Goal: Contribute content: Contribute content

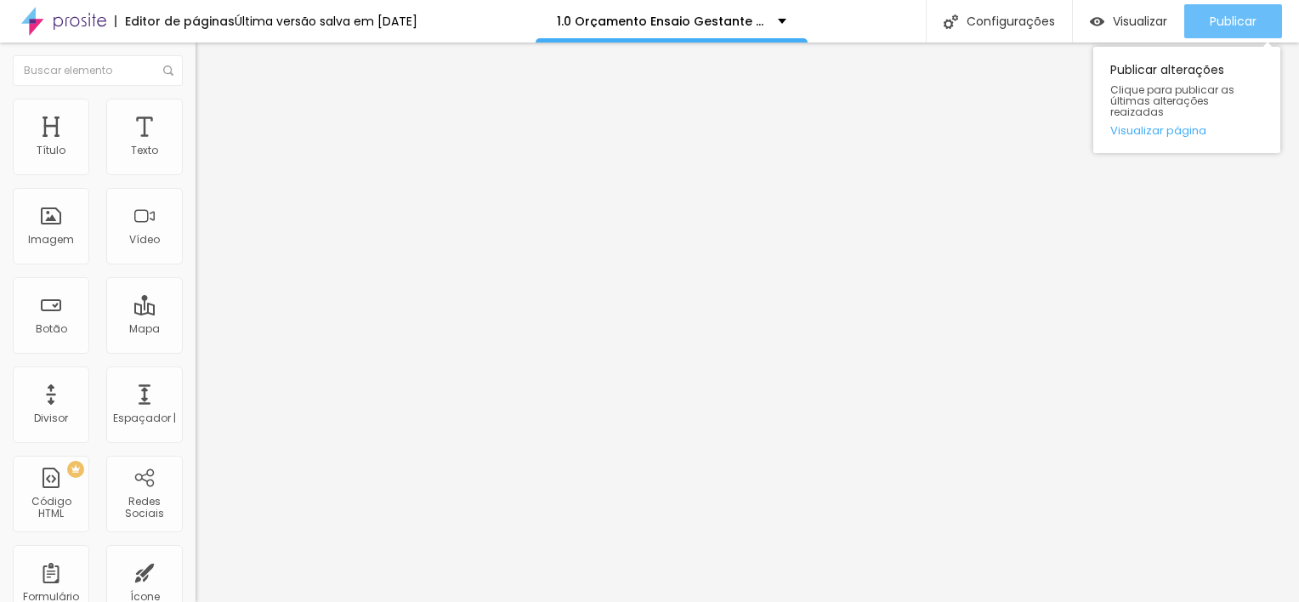
click at [1234, 27] on span "Publicar" at bounding box center [1233, 21] width 47 height 14
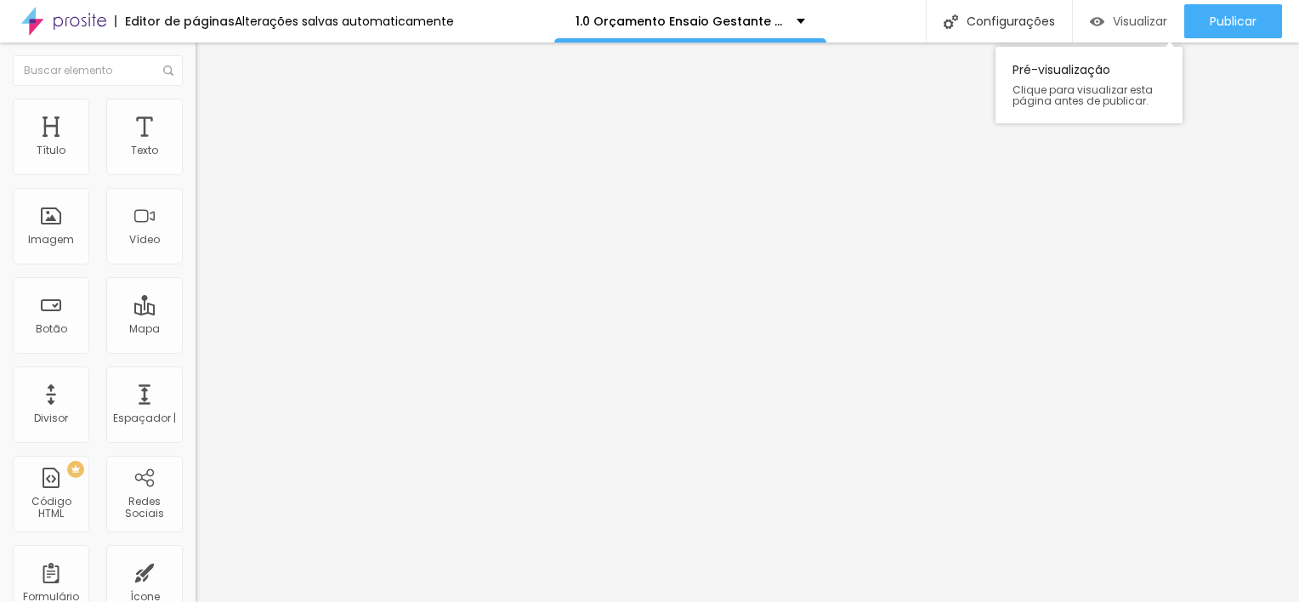
click at [1135, 10] on div "Visualizar" at bounding box center [1128, 21] width 77 height 34
click at [196, 309] on div "Tamanho Título 1 H1 Título 2 H2 Título 3 H3 Título 4 H4 Título 5 H5 Título 6 H6…" at bounding box center [294, 212] width 196 height 193
click at [202, 247] on icon "button" at bounding box center [207, 241] width 10 height 10
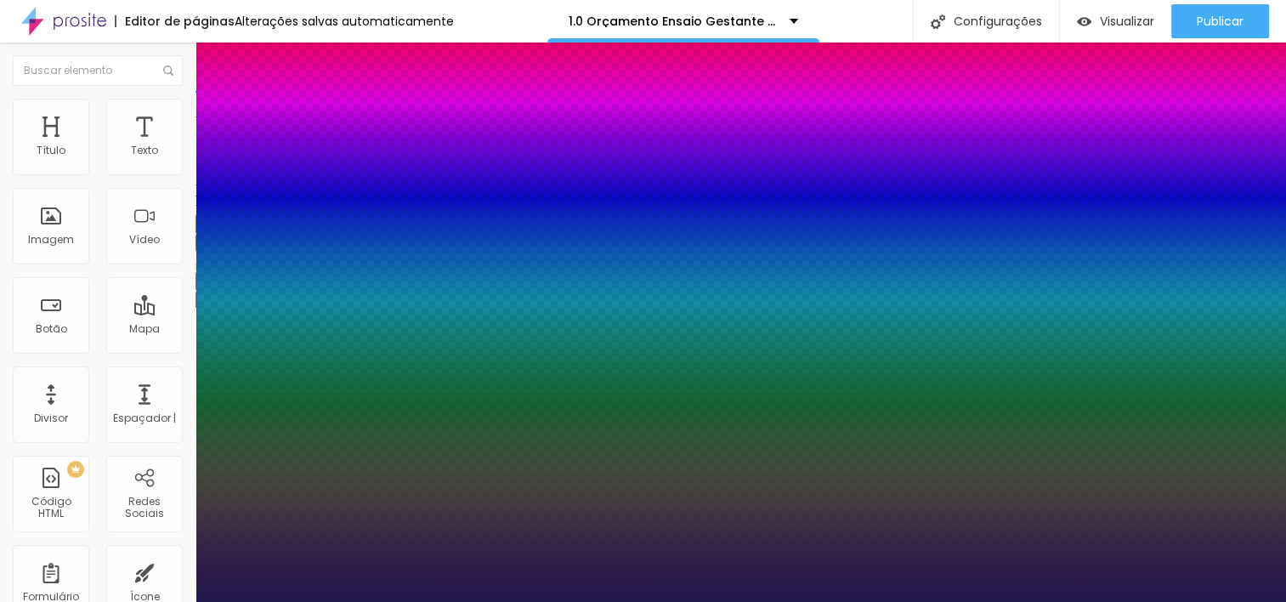
type input "1"
click at [374, 601] on div at bounding box center [643, 602] width 1286 height 0
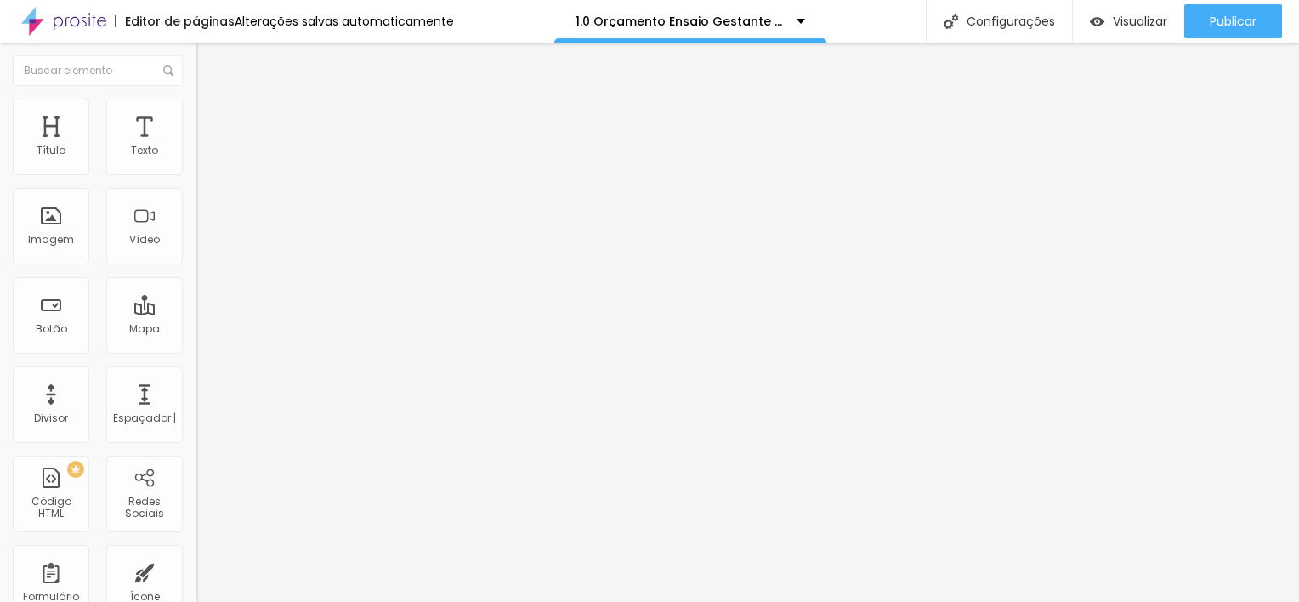
click at [208, 66] on img "button" at bounding box center [215, 62] width 14 height 14
click at [196, 252] on button "button" at bounding box center [208, 243] width 24 height 18
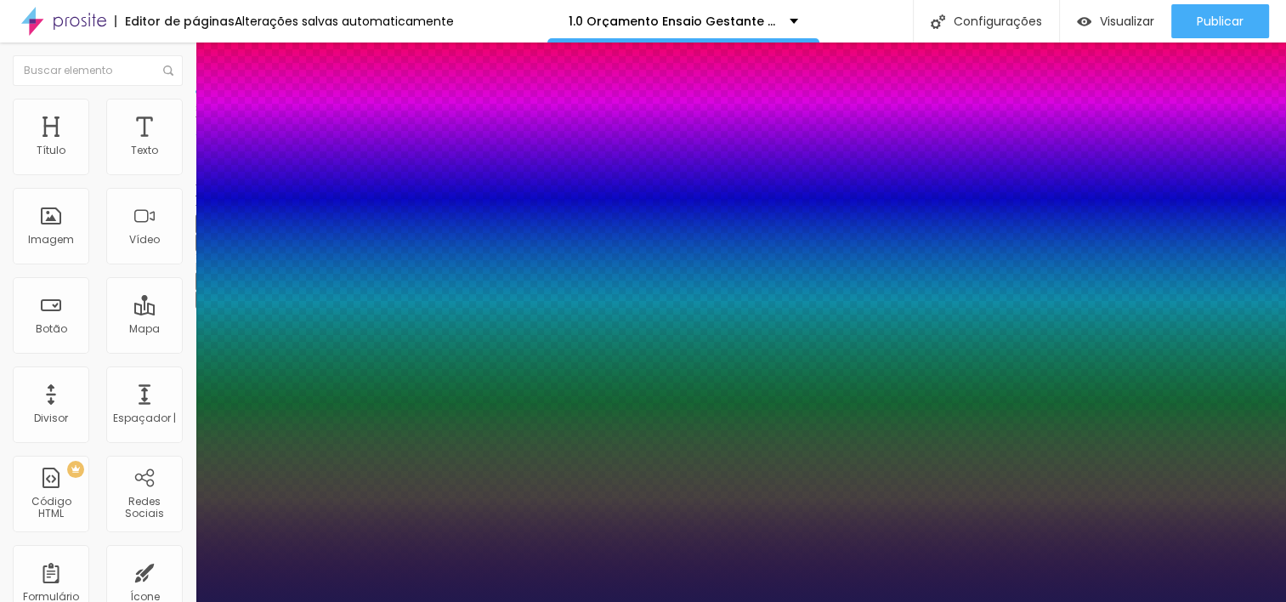
type input "1"
click at [543, 601] on div at bounding box center [643, 602] width 1286 height 0
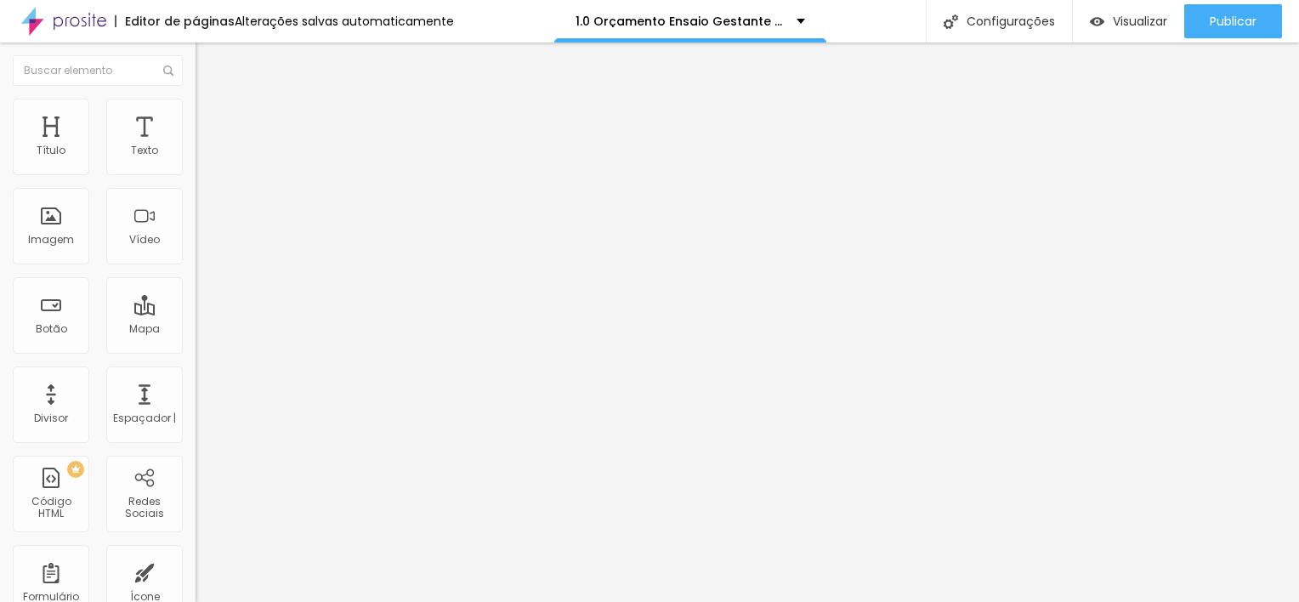
click at [208, 65] on img "button" at bounding box center [215, 62] width 14 height 14
click at [208, 61] on img "button" at bounding box center [215, 62] width 14 height 14
click at [208, 62] on img "button" at bounding box center [215, 62] width 14 height 14
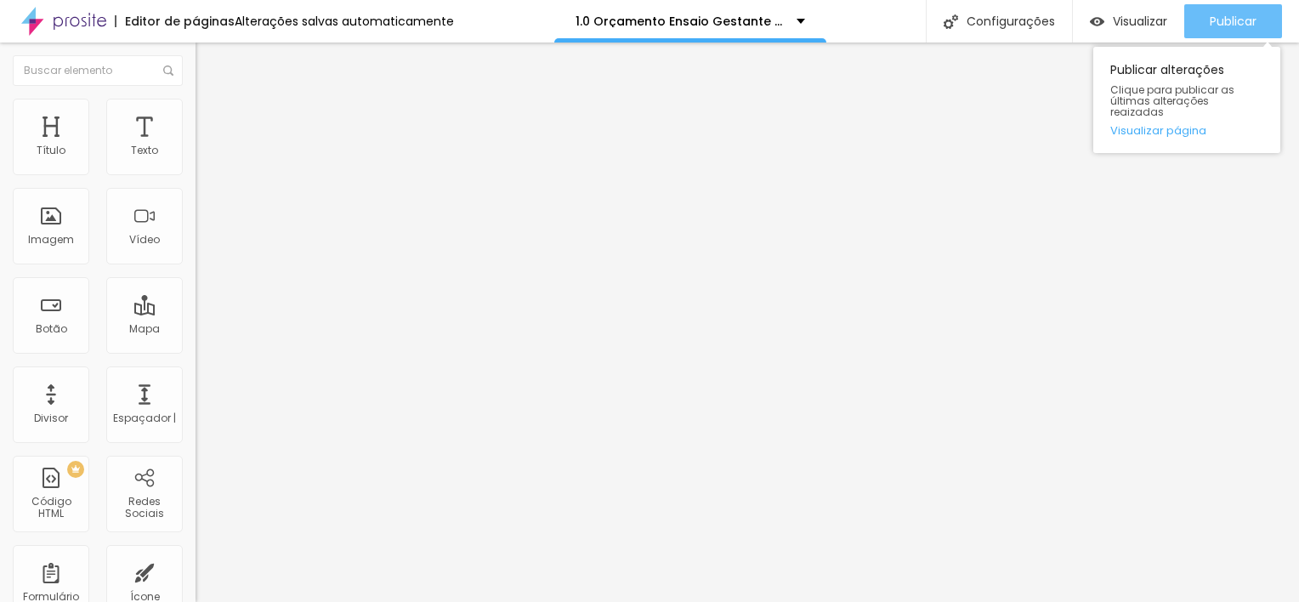
click at [1231, 24] on span "Publicar" at bounding box center [1233, 21] width 47 height 14
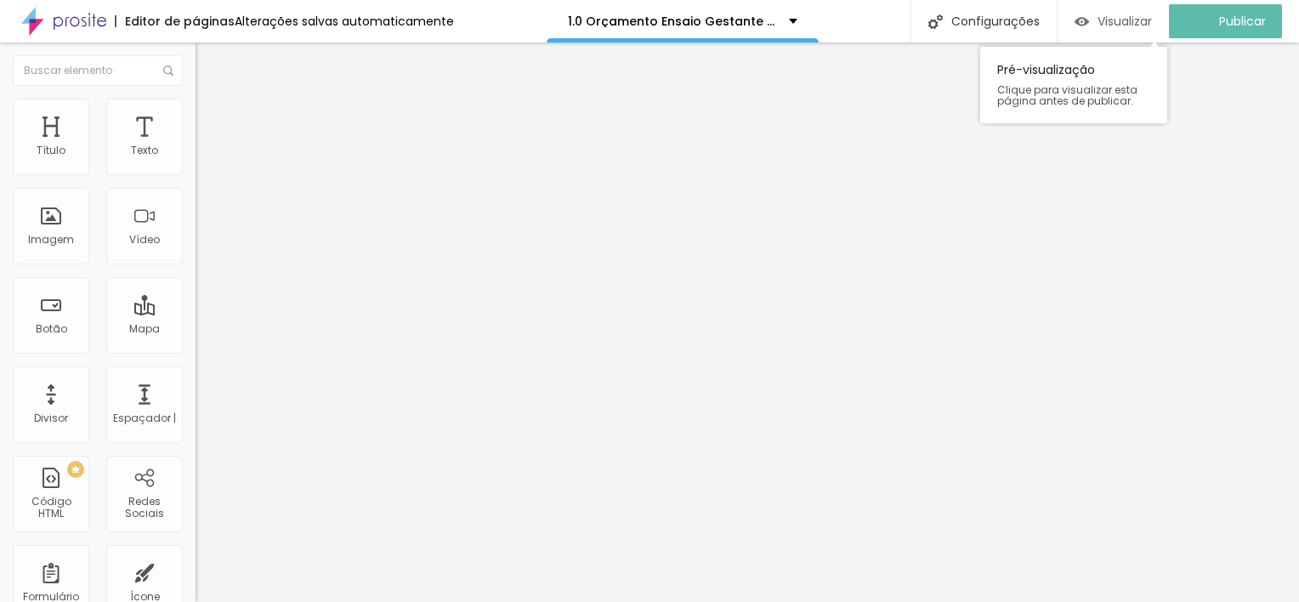
click at [1134, 24] on span "Visualizar" at bounding box center [1124, 21] width 54 height 14
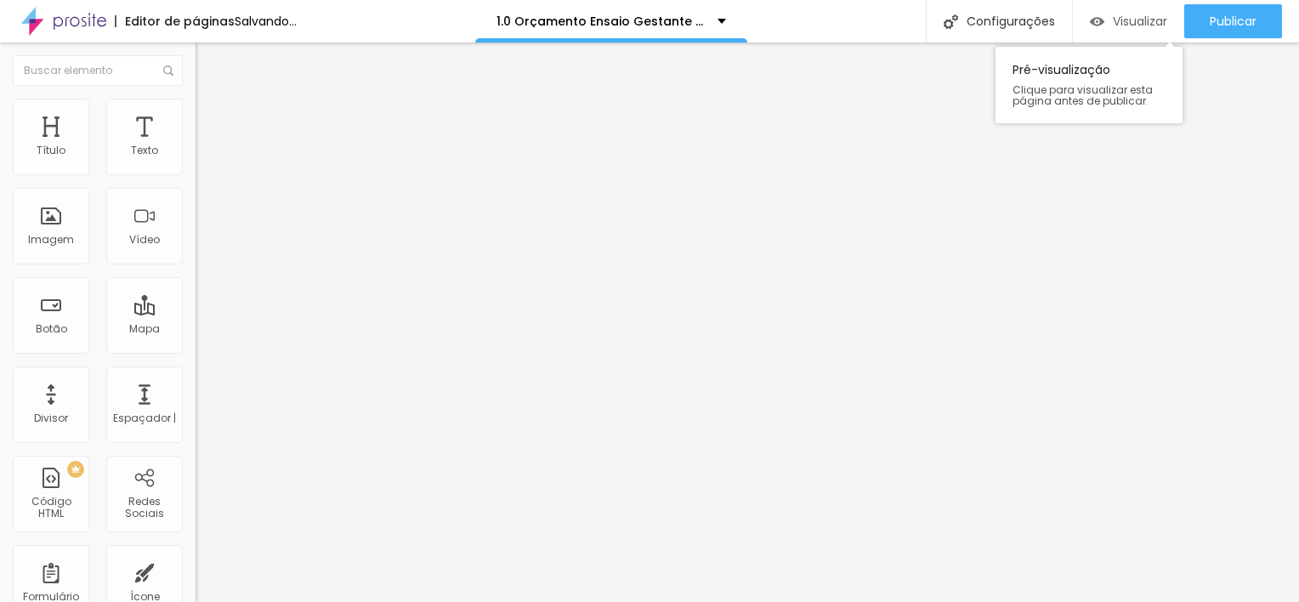
click at [1152, 22] on span "Visualizar" at bounding box center [1140, 21] width 54 height 14
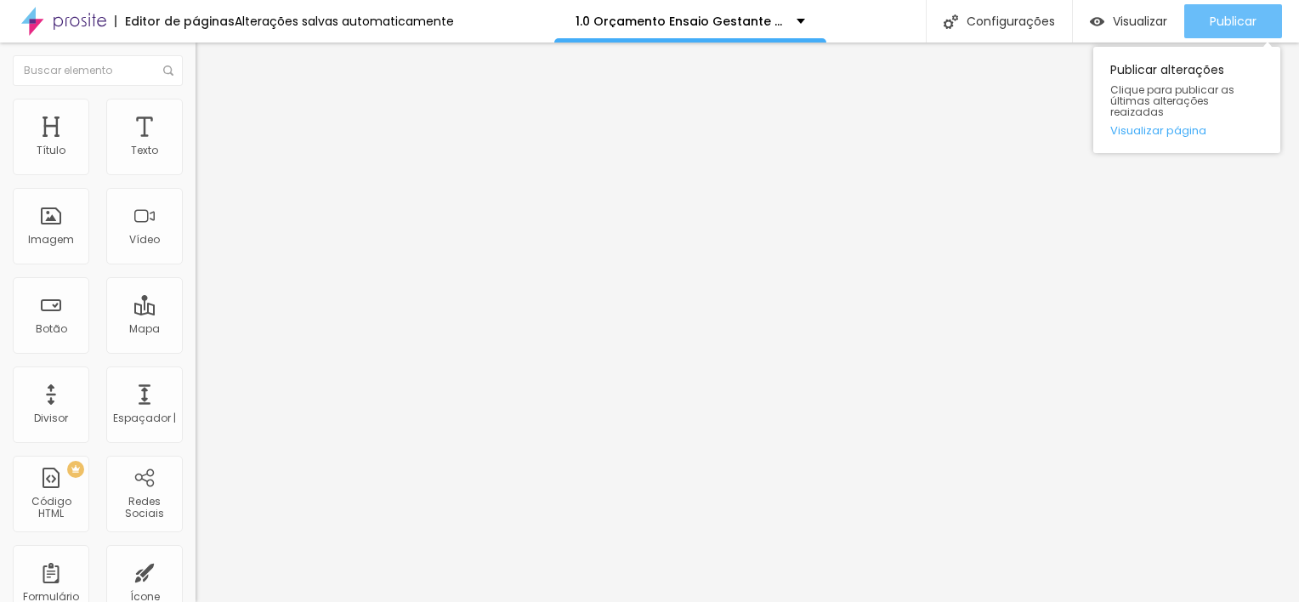
click at [1251, 23] on span "Publicar" at bounding box center [1233, 21] width 47 height 14
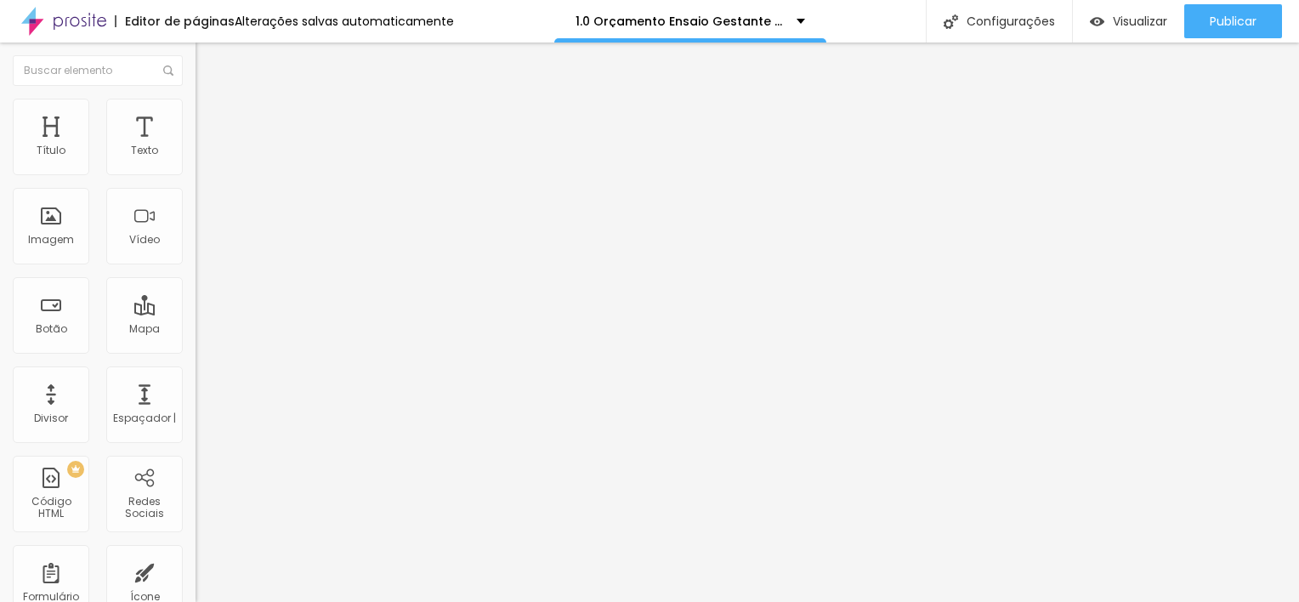
click at [204, 245] on icon "button" at bounding box center [207, 241] width 7 height 7
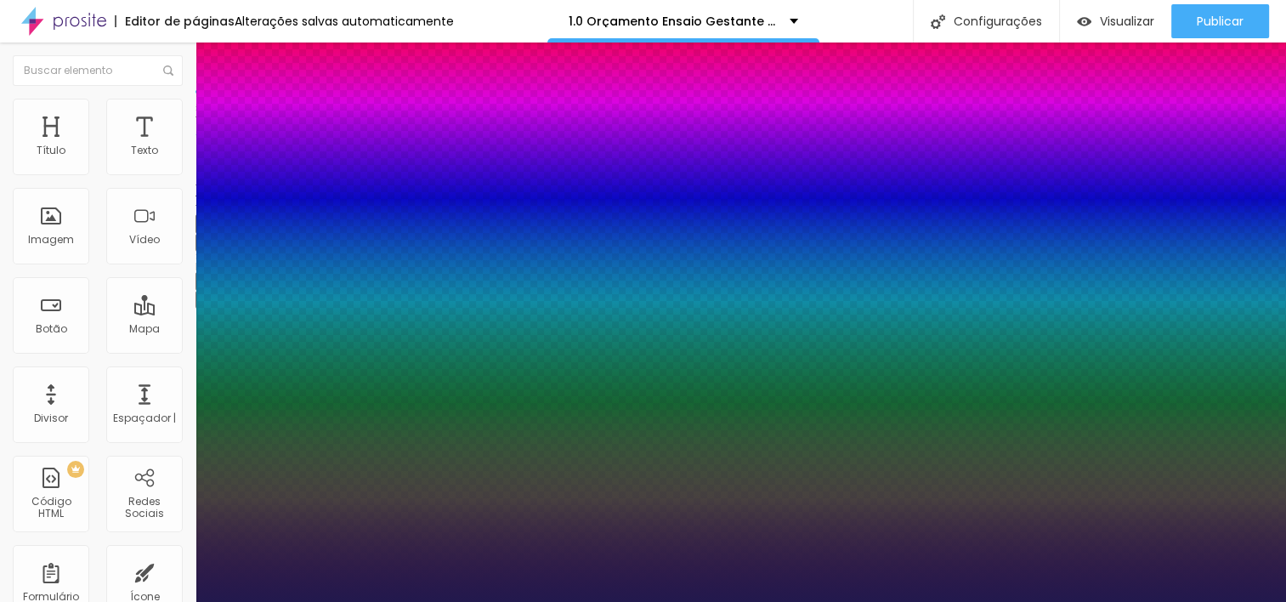
type input "1"
type input "33"
type input "1"
type input "45"
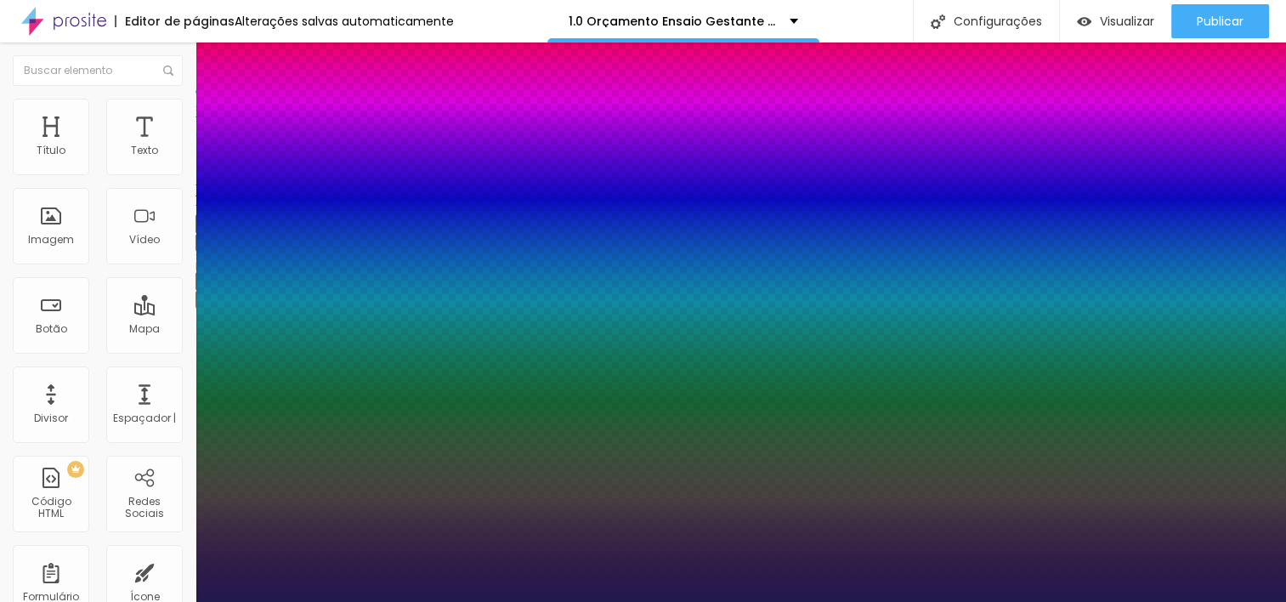
type input "45"
type input "1"
type input "50"
type input "1"
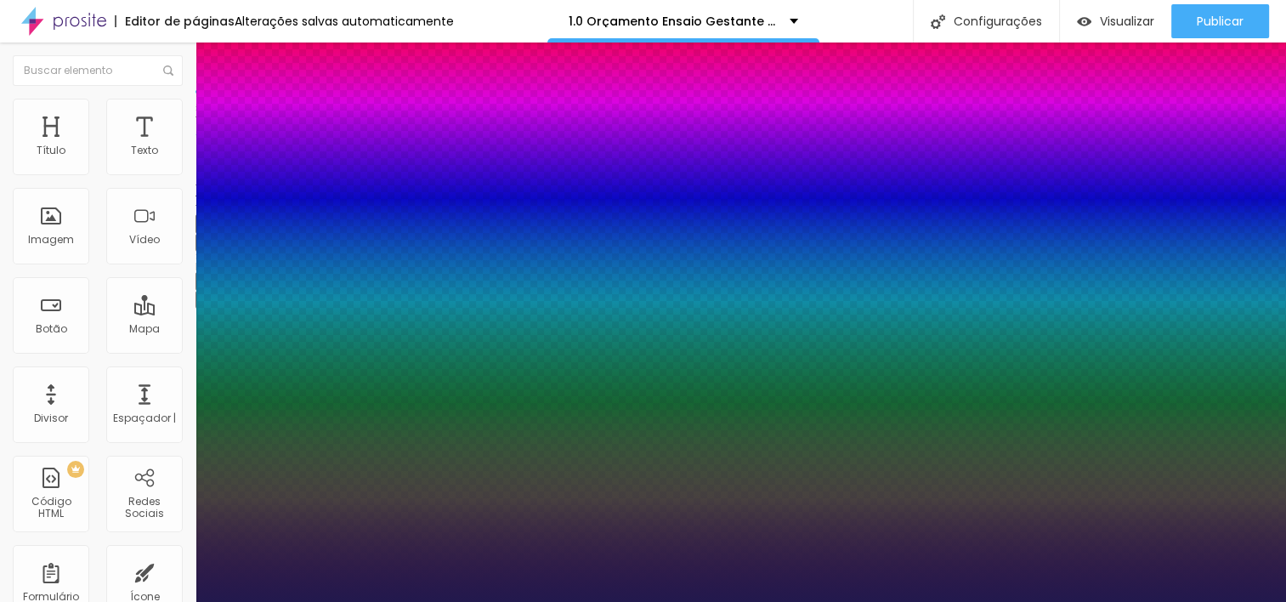
type input "55"
type input "1"
type input "54"
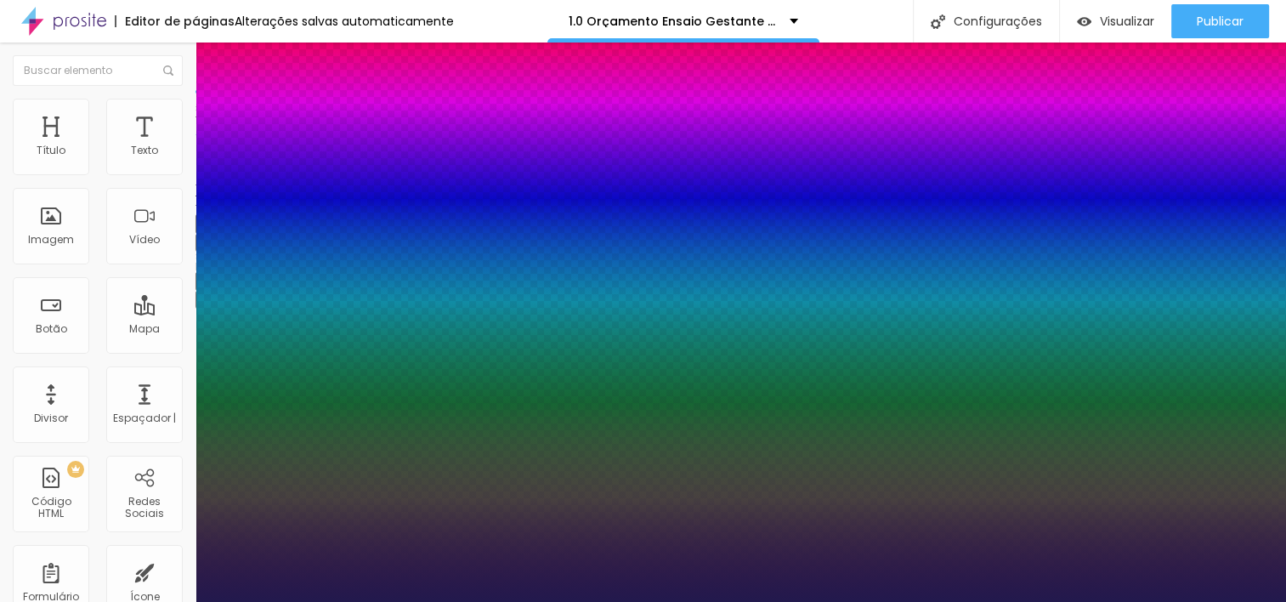
type input "1"
type input "53"
type input "1"
type input "52"
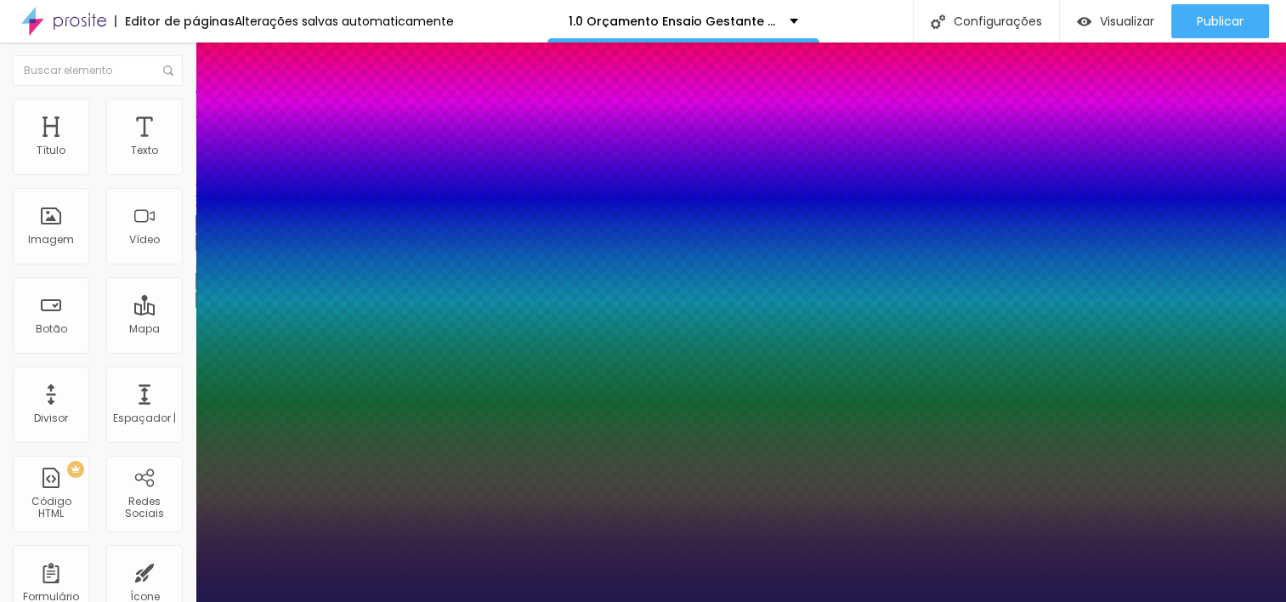
type input "52"
type input "1"
type input "51"
type input "1"
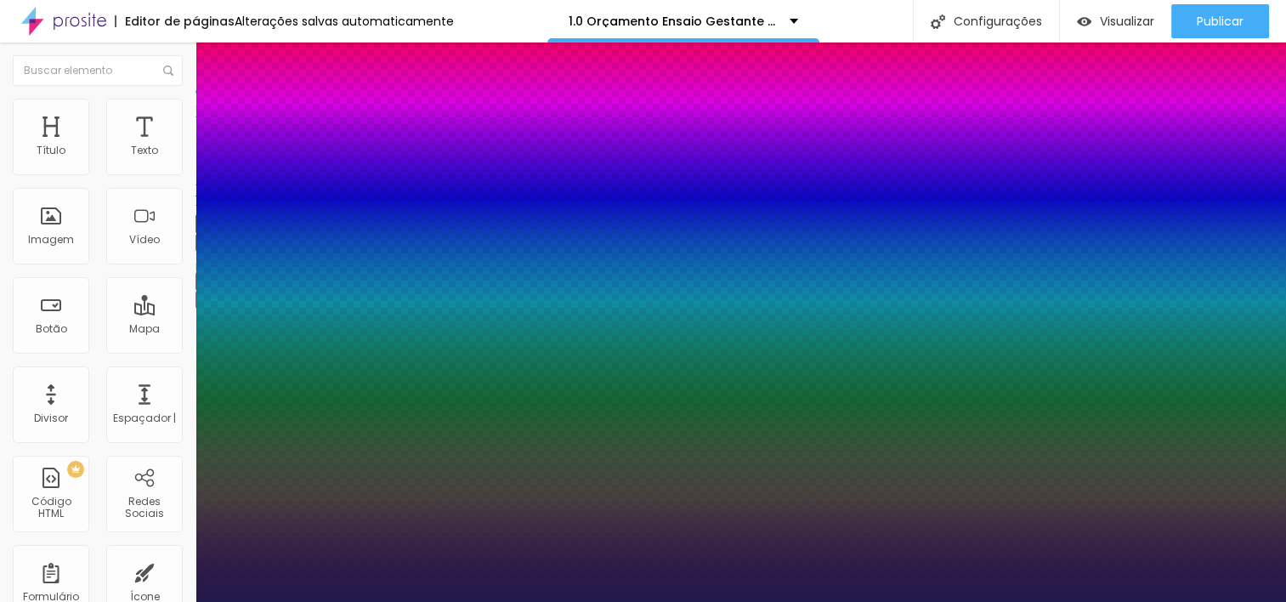
type input "50"
type input "1"
type input "49"
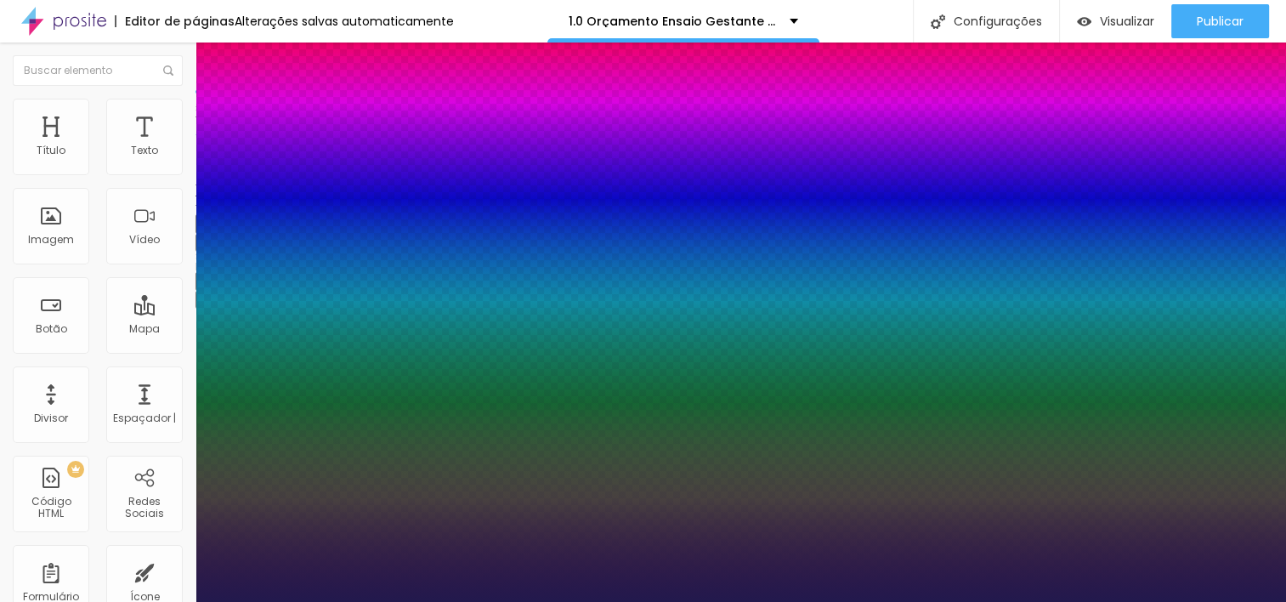
type input "1"
type input "48"
type input "1"
type input "47"
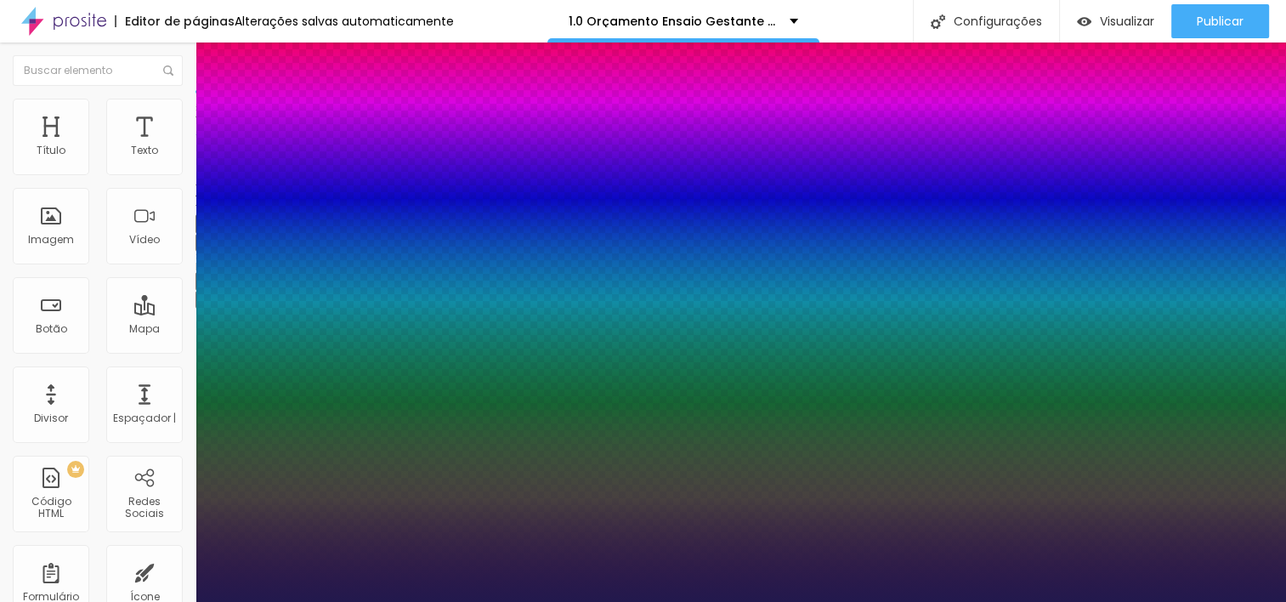
type input "47"
type input "1"
type input "45"
type input "1"
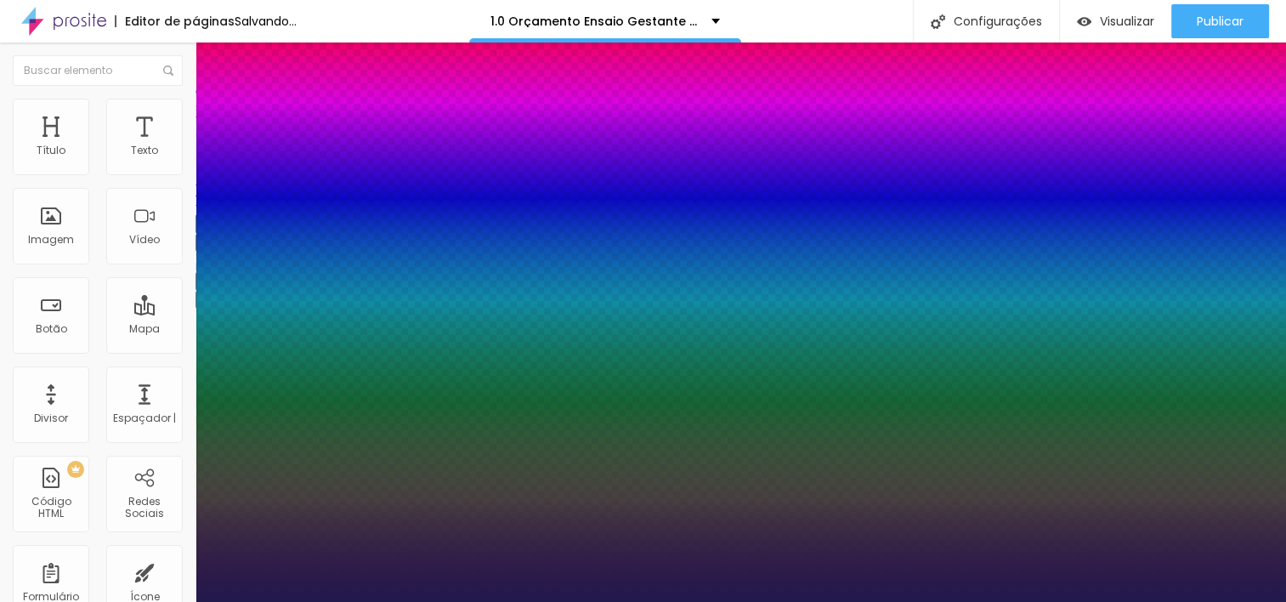
drag, startPoint x: 230, startPoint y: 479, endPoint x: 268, endPoint y: 475, distance: 37.6
type input "45"
click at [392, 601] on div at bounding box center [643, 602] width 1286 height 0
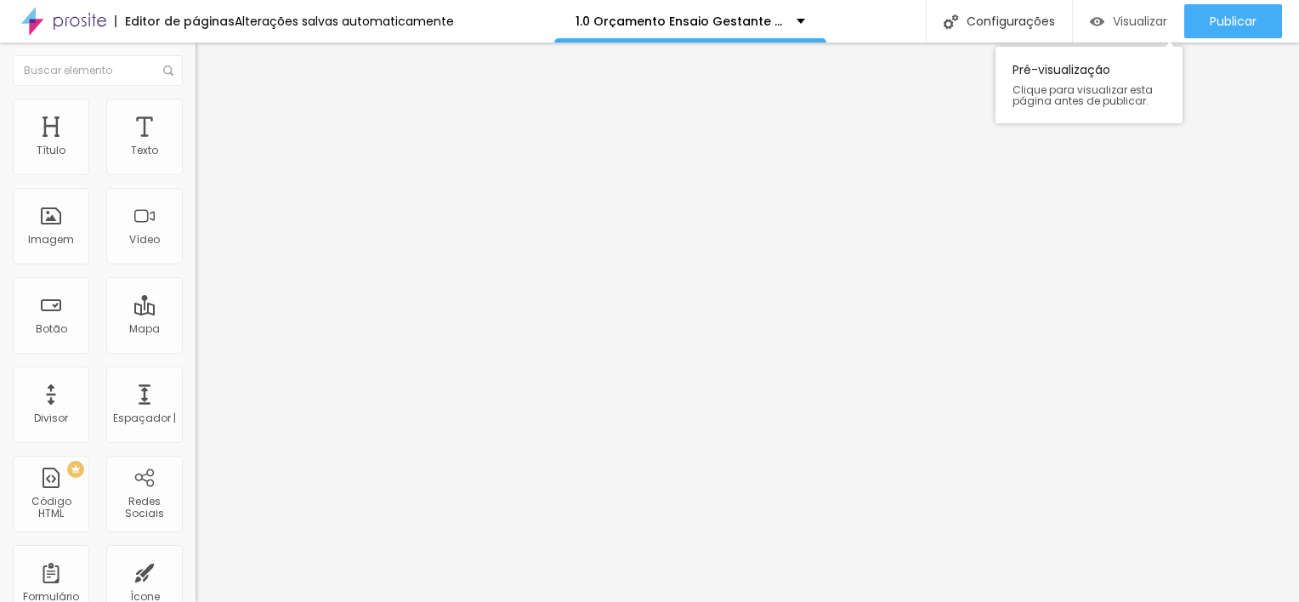
click at [1129, 20] on span "Visualizar" at bounding box center [1140, 21] width 54 height 14
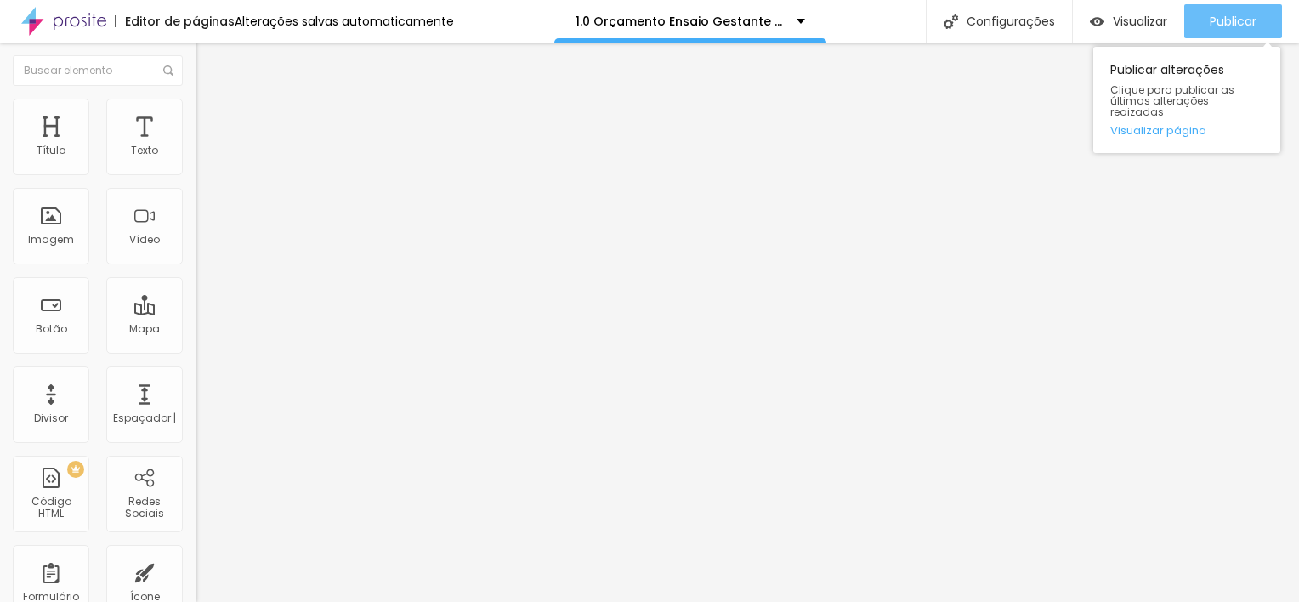
click at [1241, 22] on span "Publicar" at bounding box center [1233, 21] width 47 height 14
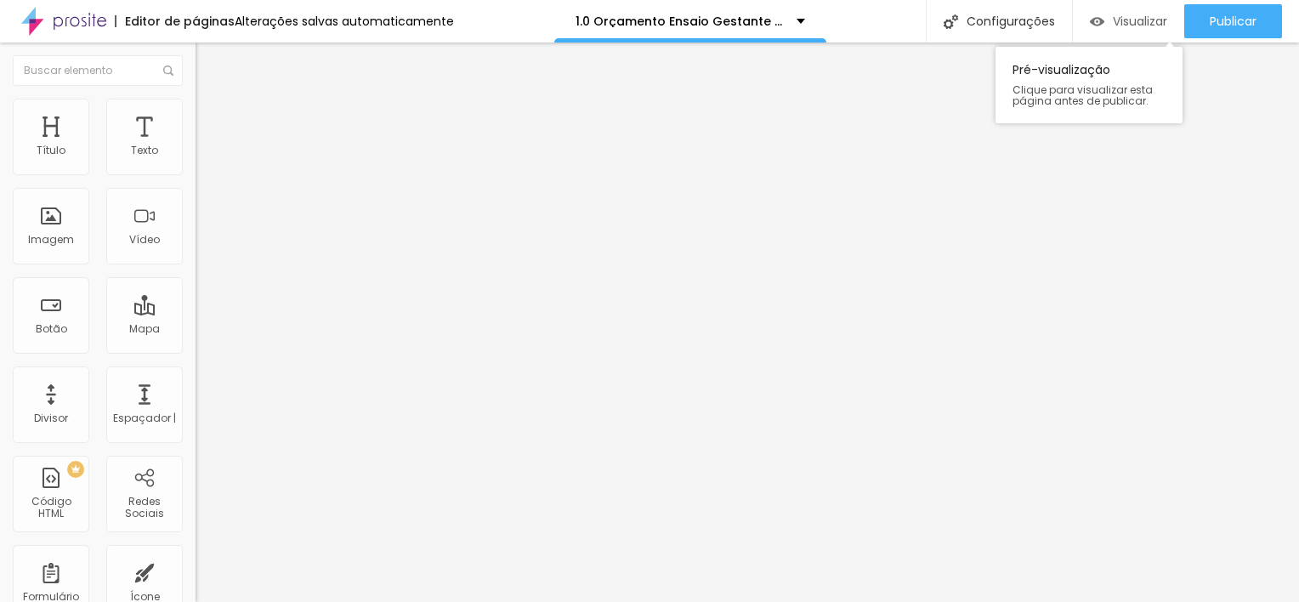
click at [1120, 23] on span "Visualizar" at bounding box center [1140, 21] width 54 height 14
